Goal: Navigation & Orientation: Understand site structure

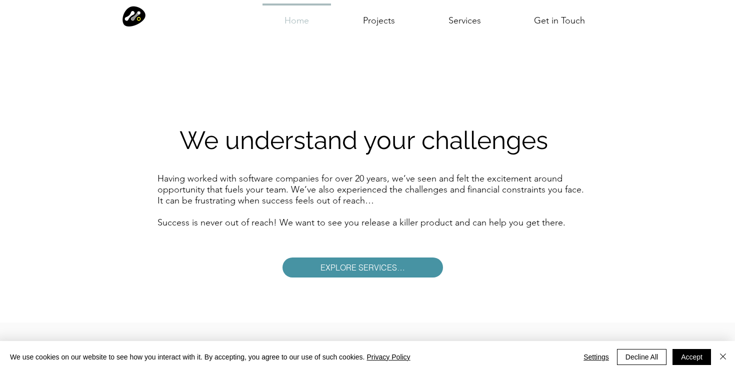
scroll to position [1161, 0]
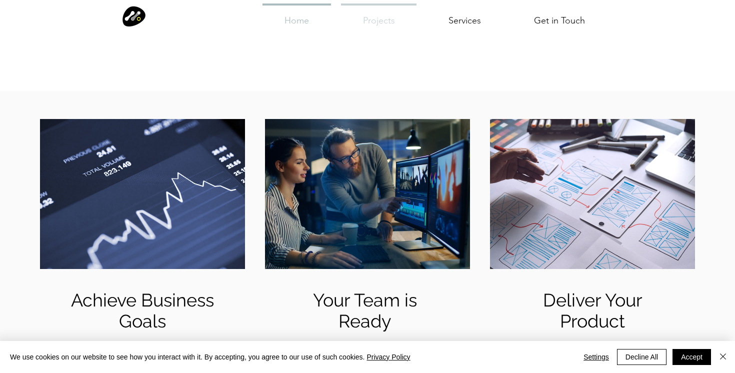
click at [381, 18] on p "Projects" at bounding box center [379, 22] width 40 height 32
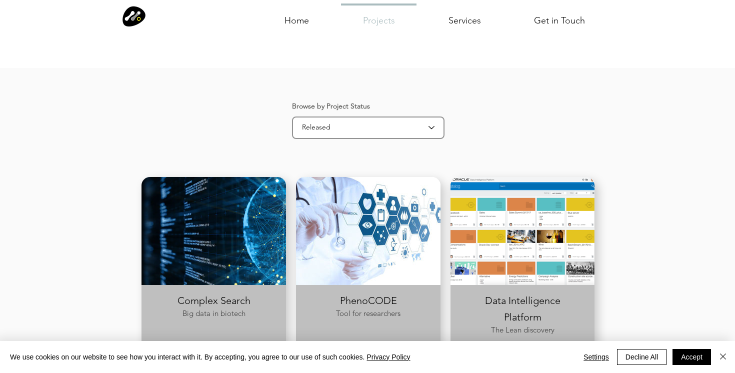
scroll to position [350, 0]
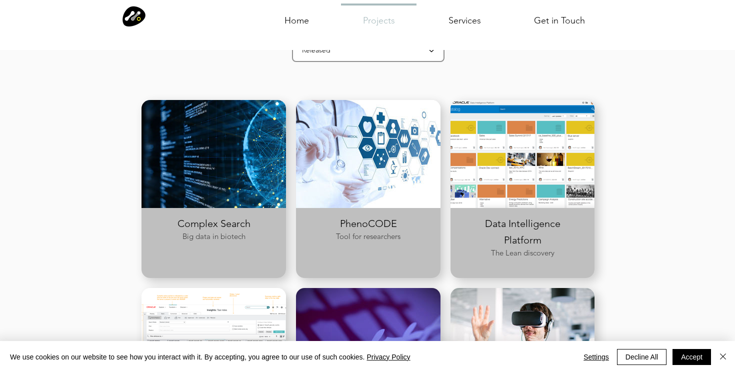
click at [542, 84] on div at bounding box center [367, 333] width 735 height 685
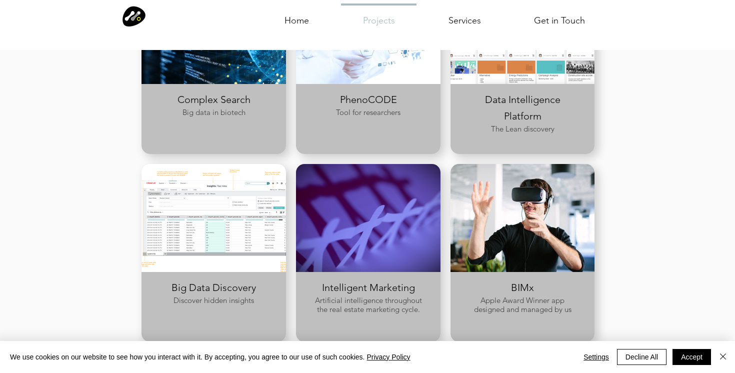
scroll to position [479, 0]
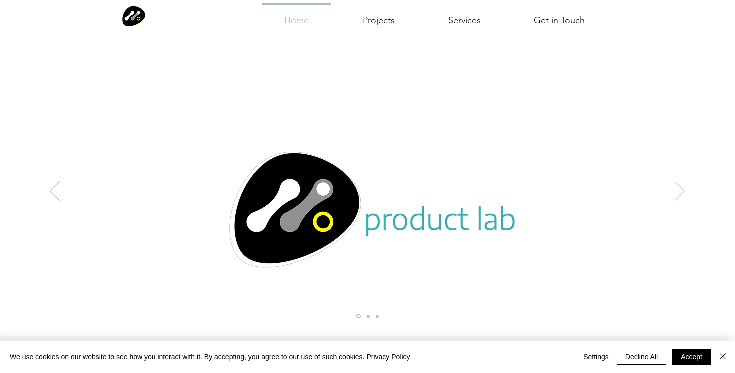
click at [681, 194] on icon "Next" at bounding box center [680, 192] width 10 height 20
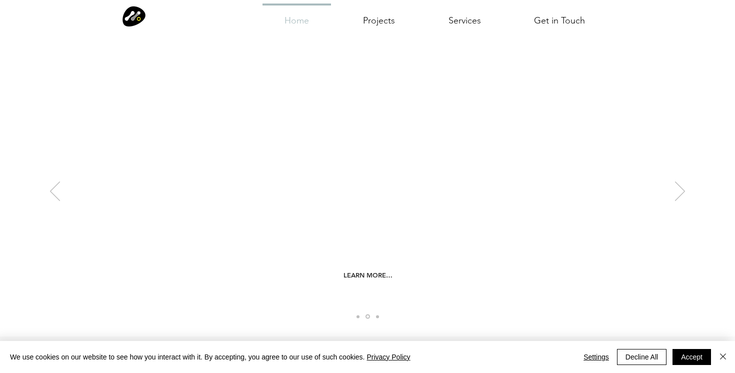
click at [371, 230] on span "Implement" at bounding box center [368, 226] width 50 height 16
click at [366, 200] on span "Inform" at bounding box center [368, 197] width 32 height 16
click at [366, 282] on link "LEARN MORE…" at bounding box center [368, 275] width 79 height 22
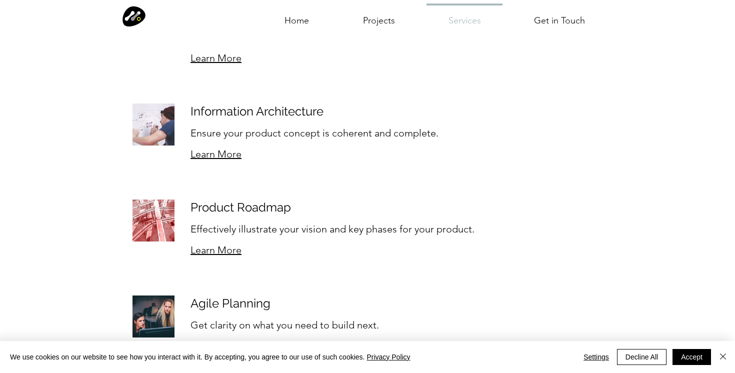
scroll to position [2375, 0]
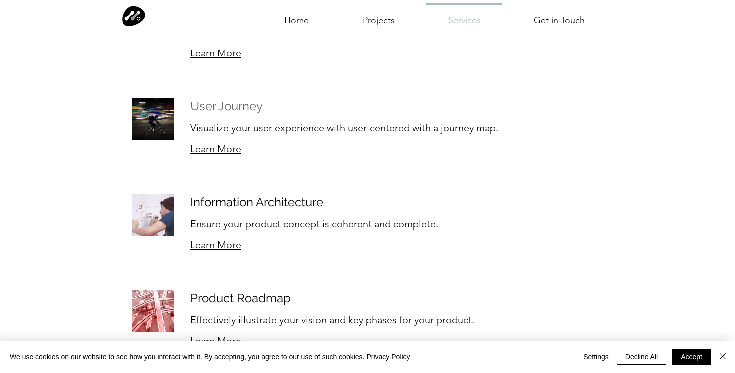
click at [217, 104] on h2 "User Journey" at bounding box center [397, 107] width 412 height 16
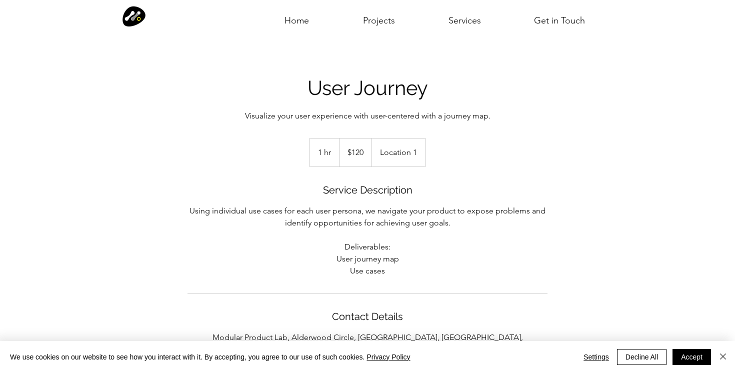
click at [417, 155] on span "Location 1" at bounding box center [399, 152] width 54 height 29
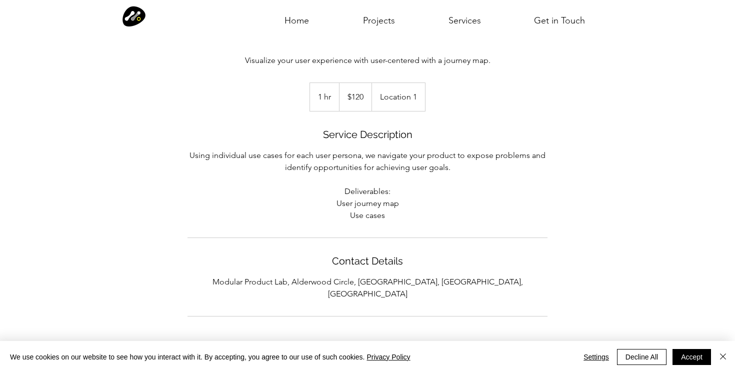
scroll to position [119, 0]
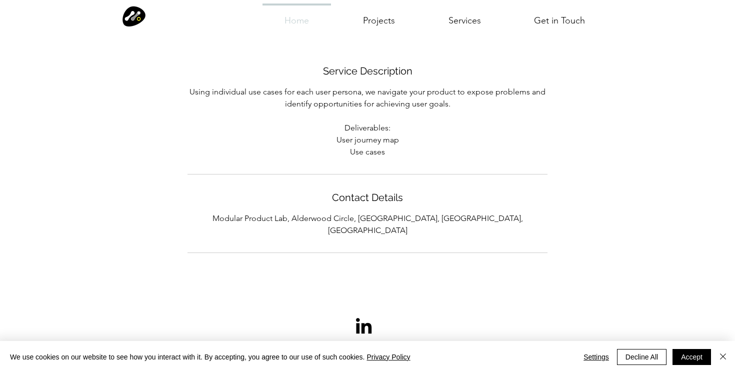
click at [286, 25] on p "Home" at bounding box center [297, 22] width 33 height 32
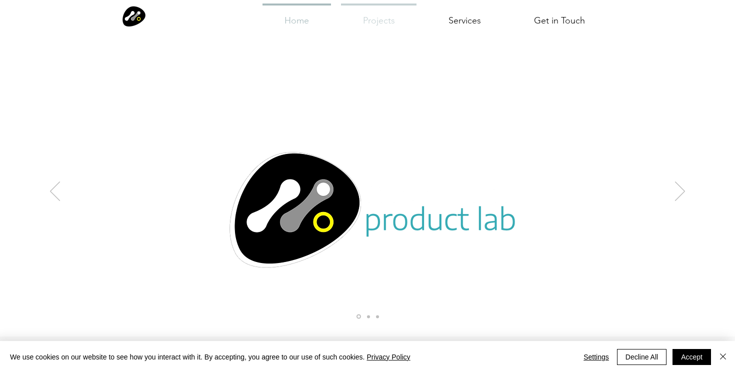
click at [385, 15] on p "Projects" at bounding box center [379, 22] width 40 height 32
